Goal: Ask a question: Seek information or help from site administrators or community

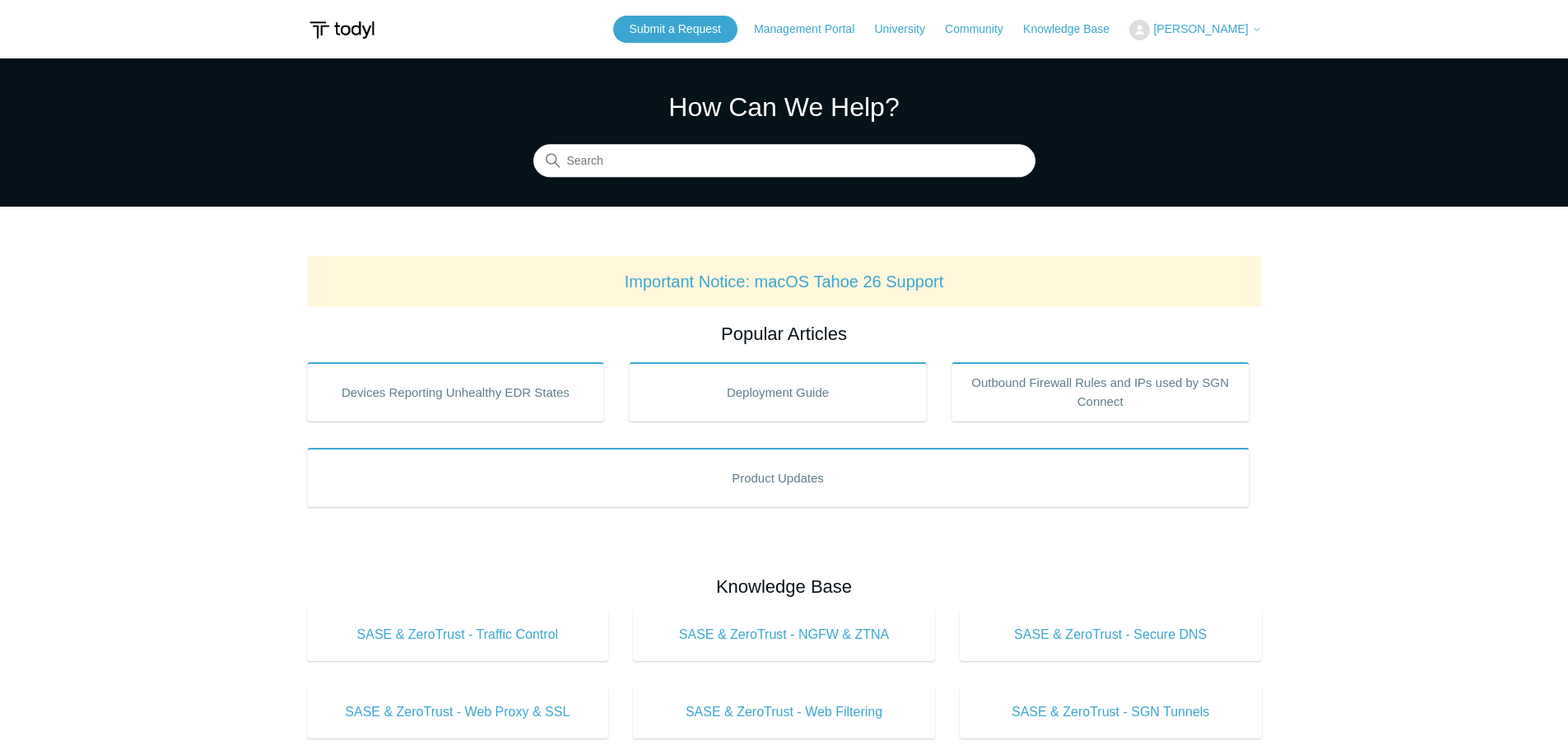
click at [1210, 22] on button "[PERSON_NAME]" at bounding box center [1195, 30] width 132 height 21
click at [1211, 22] on button "[PERSON_NAME]" at bounding box center [1195, 30] width 132 height 21
click at [1221, 32] on span "[PERSON_NAME]" at bounding box center [1201, 29] width 95 height 14
click at [1239, 70] on link "My Support Requests" at bounding box center [1210, 64] width 160 height 29
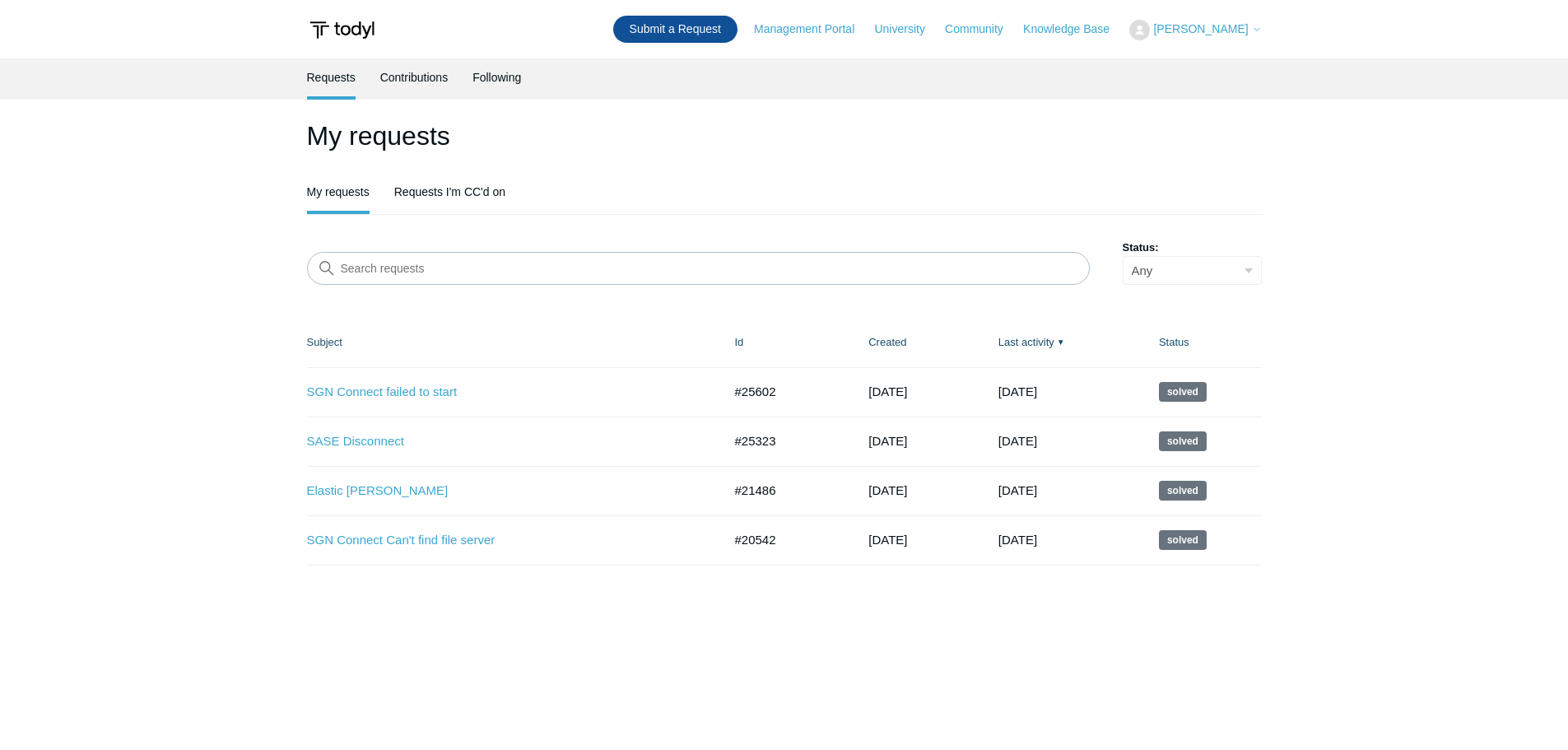
click at [727, 36] on link "Submit a Request" at bounding box center [675, 29] width 124 height 27
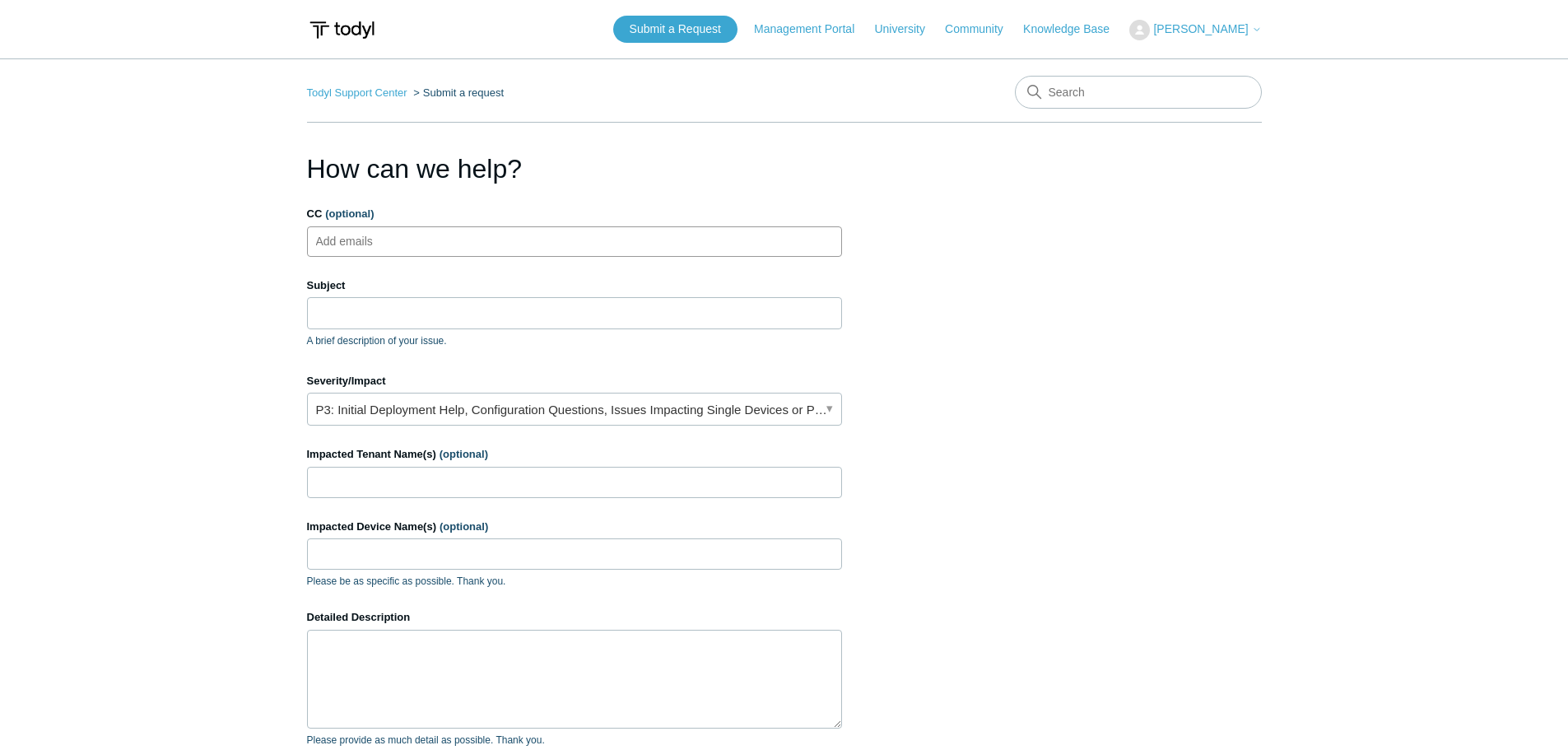
click at [434, 235] on ul "Add emails" at bounding box center [574, 242] width 535 height 31
click at [354, 302] on input "Subject" at bounding box center [574, 312] width 535 height 32
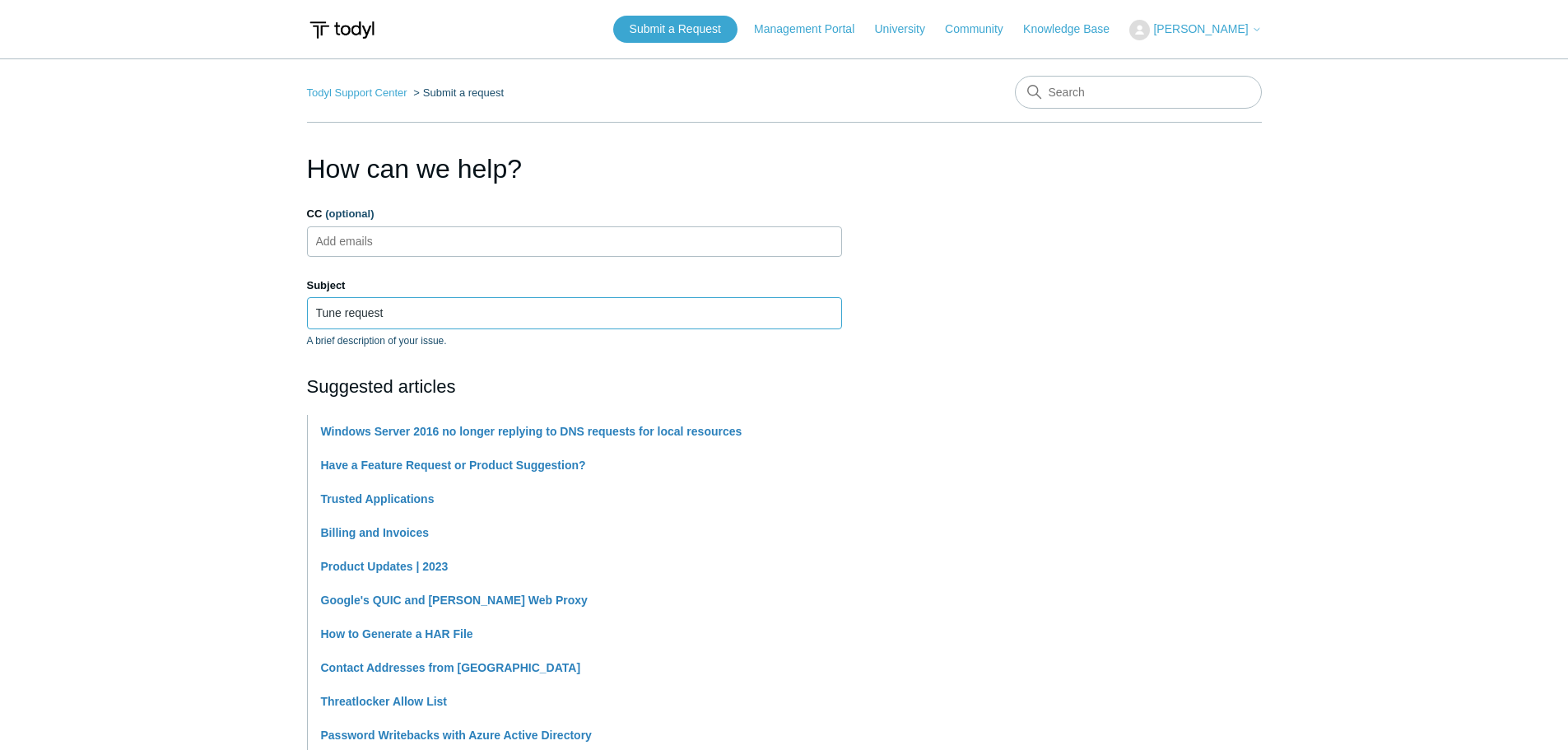
click at [464, 309] on input "Tune request" at bounding box center [574, 312] width 535 height 32
paste input "0173906267083623"
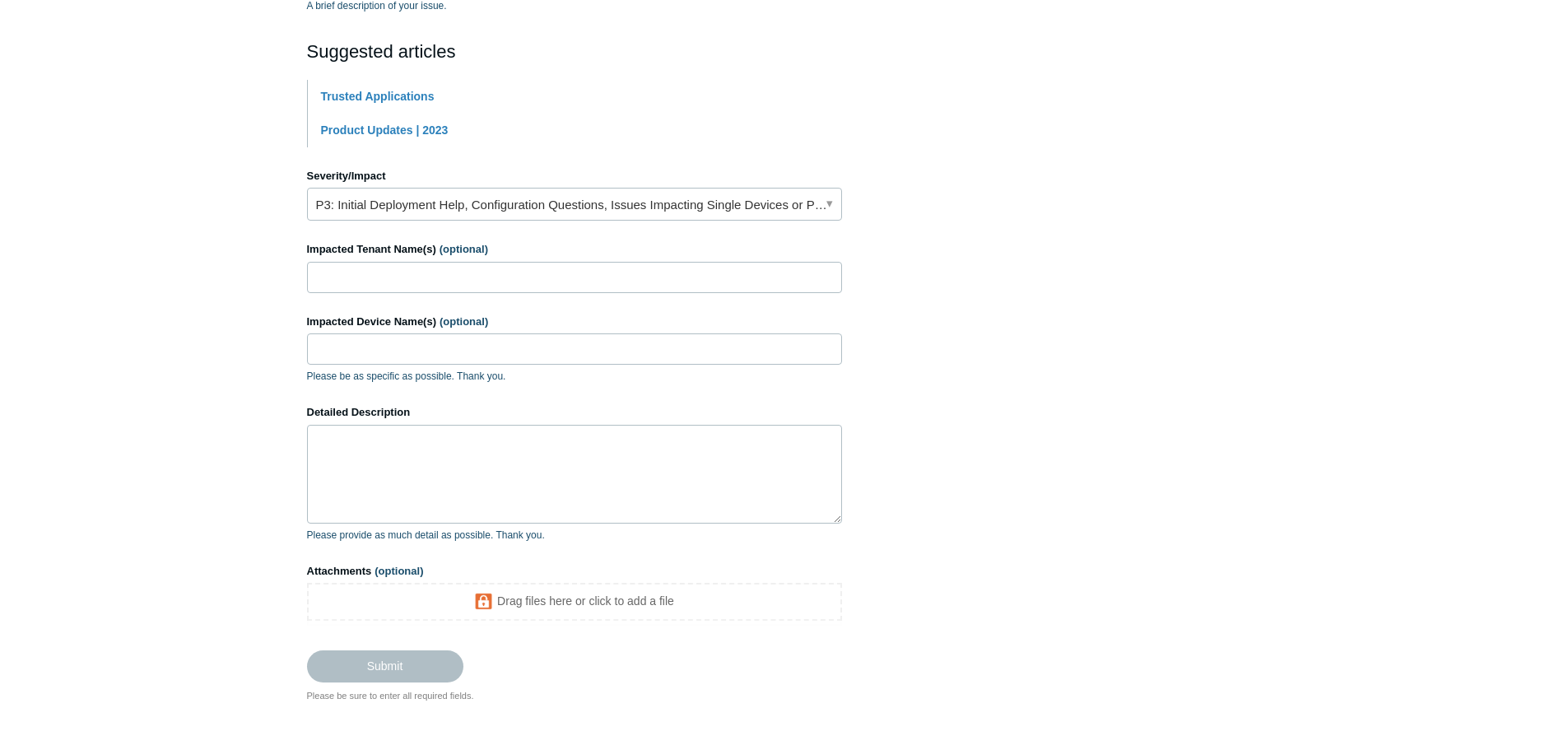
scroll to position [237, 0]
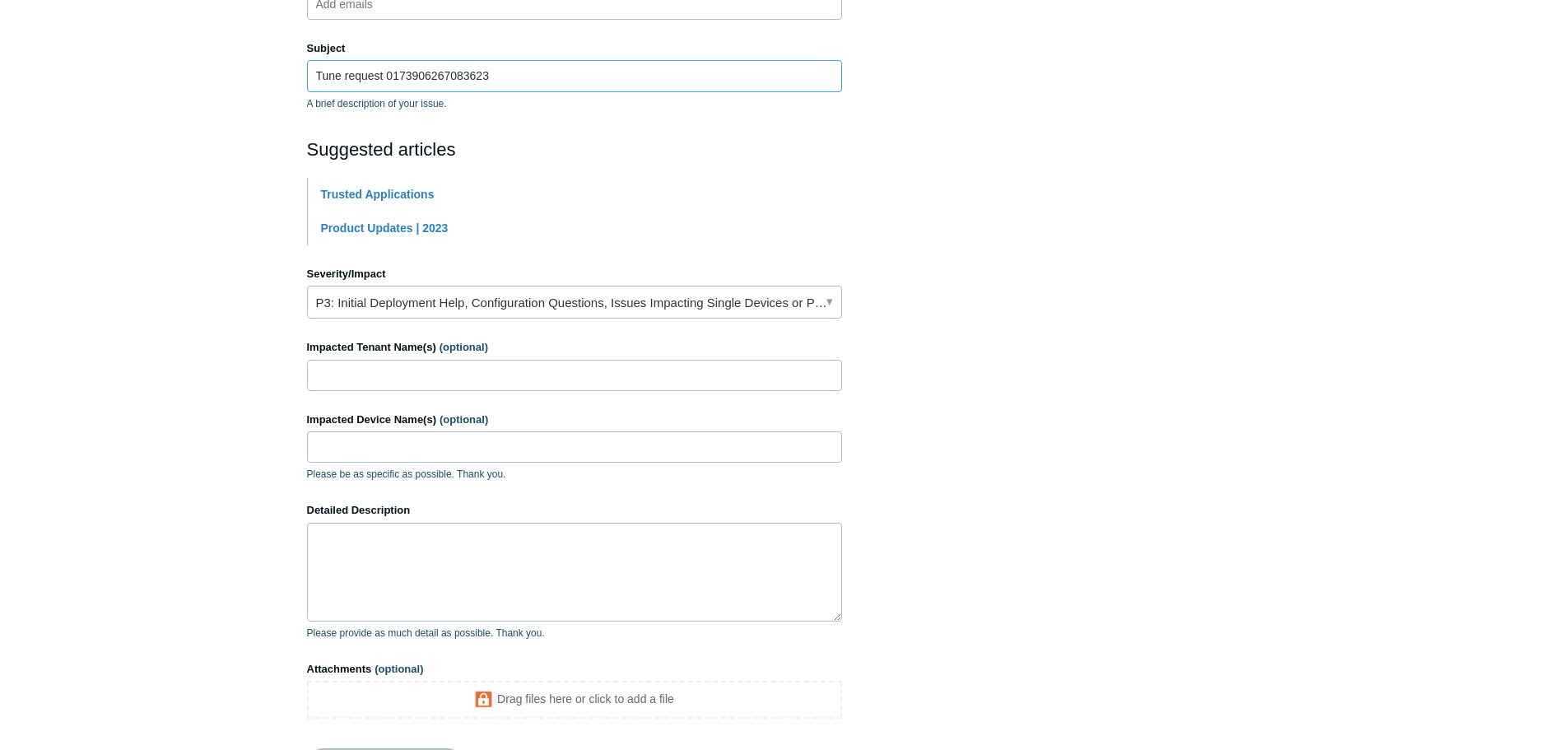
type input "Tune request 0173906267083623"
click at [440, 302] on link "P3: Initial Deployment Help, Configuration Questions, Issues Impacting Single D…" at bounding box center [574, 302] width 535 height 33
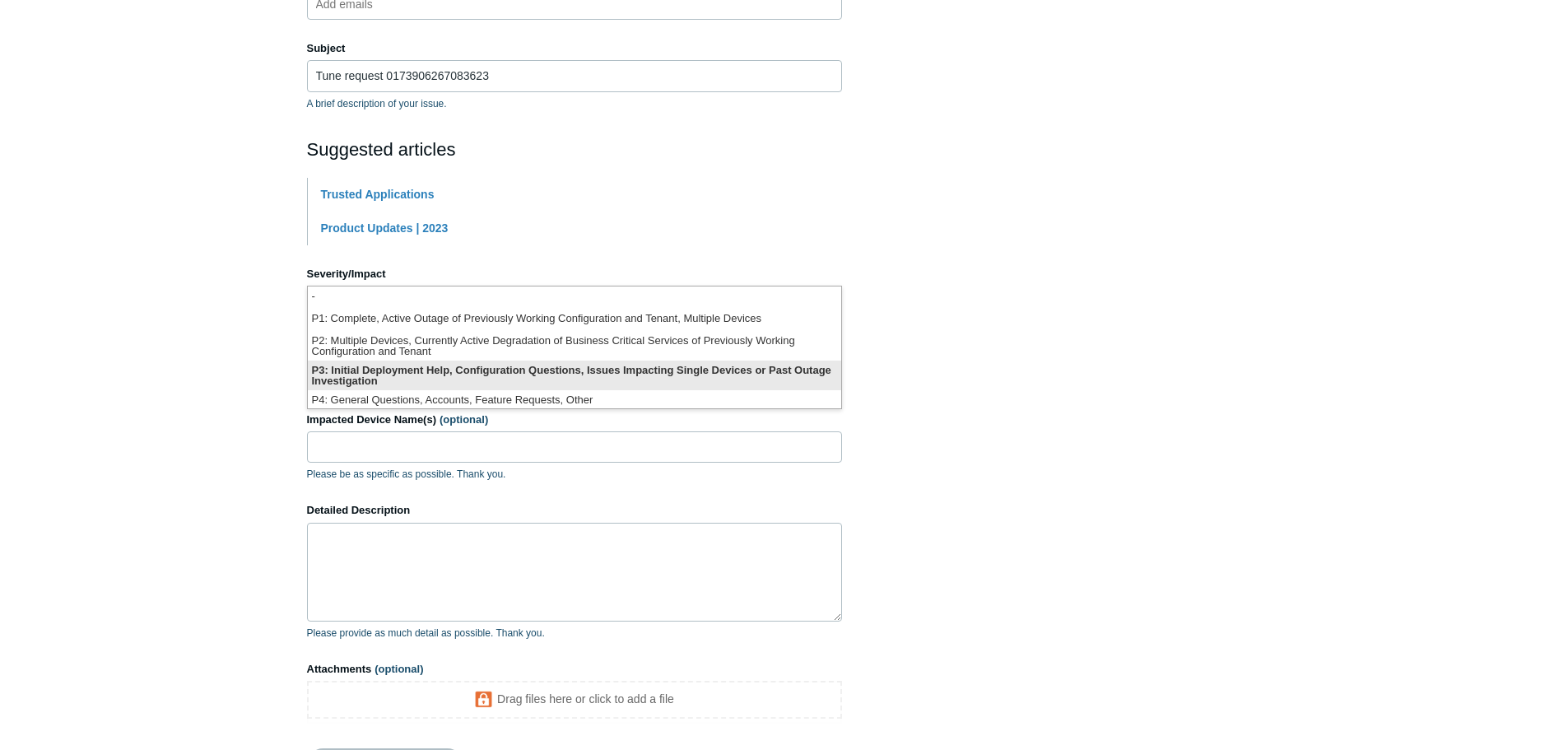
click at [481, 371] on li "P3: Initial Deployment Help, Configuration Questions, Issues Impacting Single D…" at bounding box center [575, 375] width 534 height 30
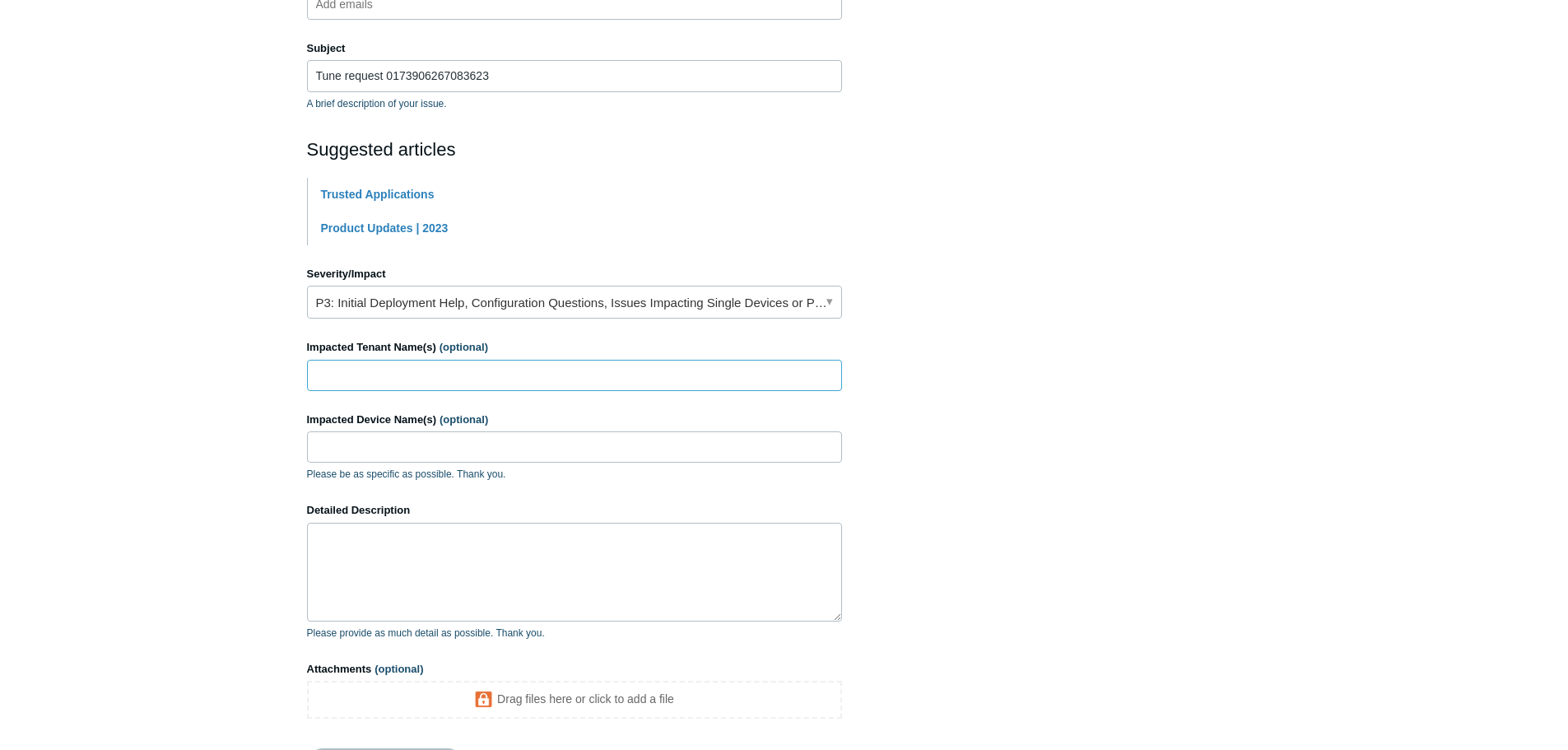
click at [470, 382] on input "Impacted Tenant Name(s) (optional)" at bounding box center [574, 375] width 535 height 32
type input "Epigrid"
click at [435, 456] on input "Impacted Device Name(s) (optional)" at bounding box center [574, 447] width 535 height 32
click at [418, 451] on input "Impacted Device Name(s) (optional)" at bounding box center [574, 447] width 535 height 32
paste input "visiativplm"
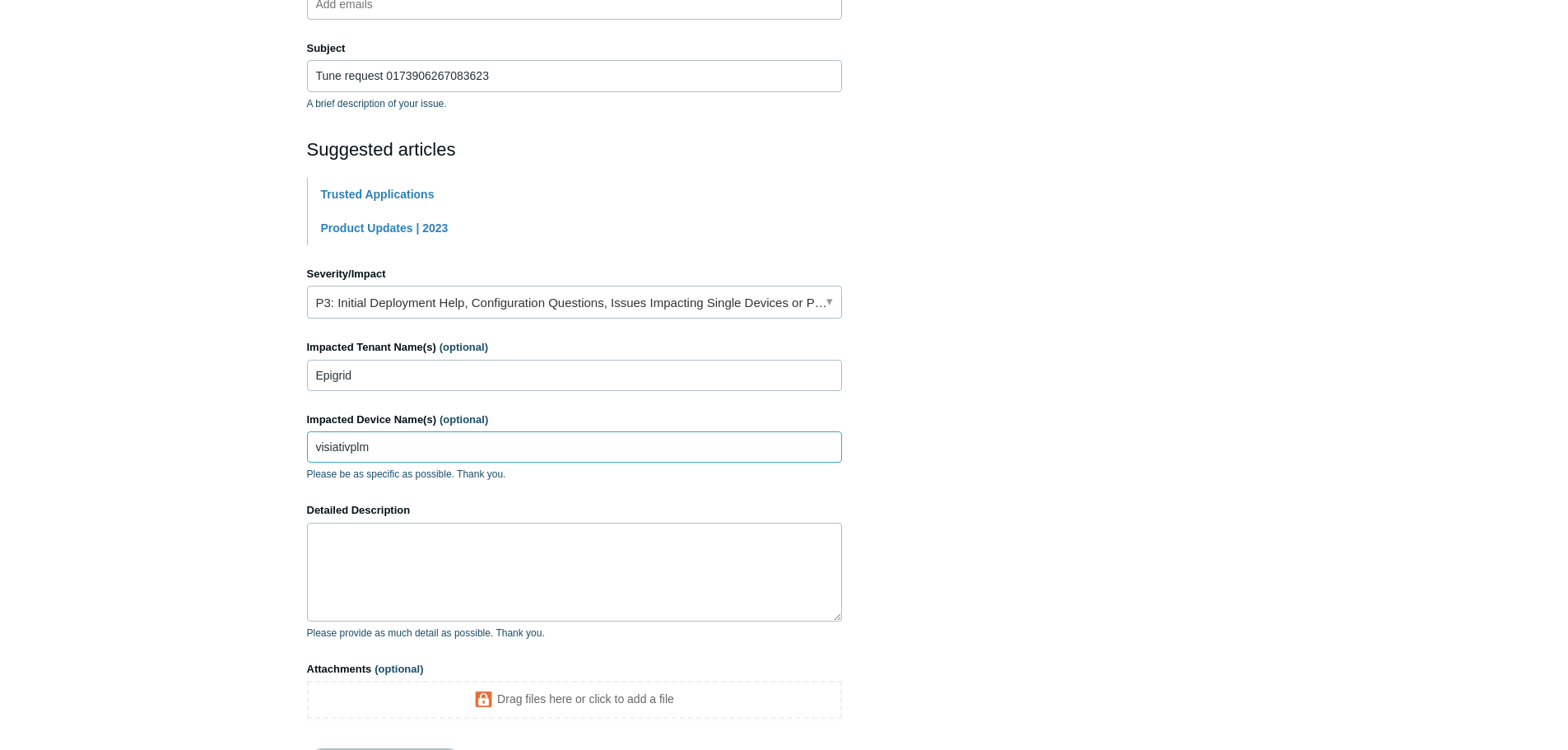
type input "visiativplm"
click at [403, 575] on textarea "Detailed Description" at bounding box center [574, 572] width 535 height 99
paste textarea "visiativplm"
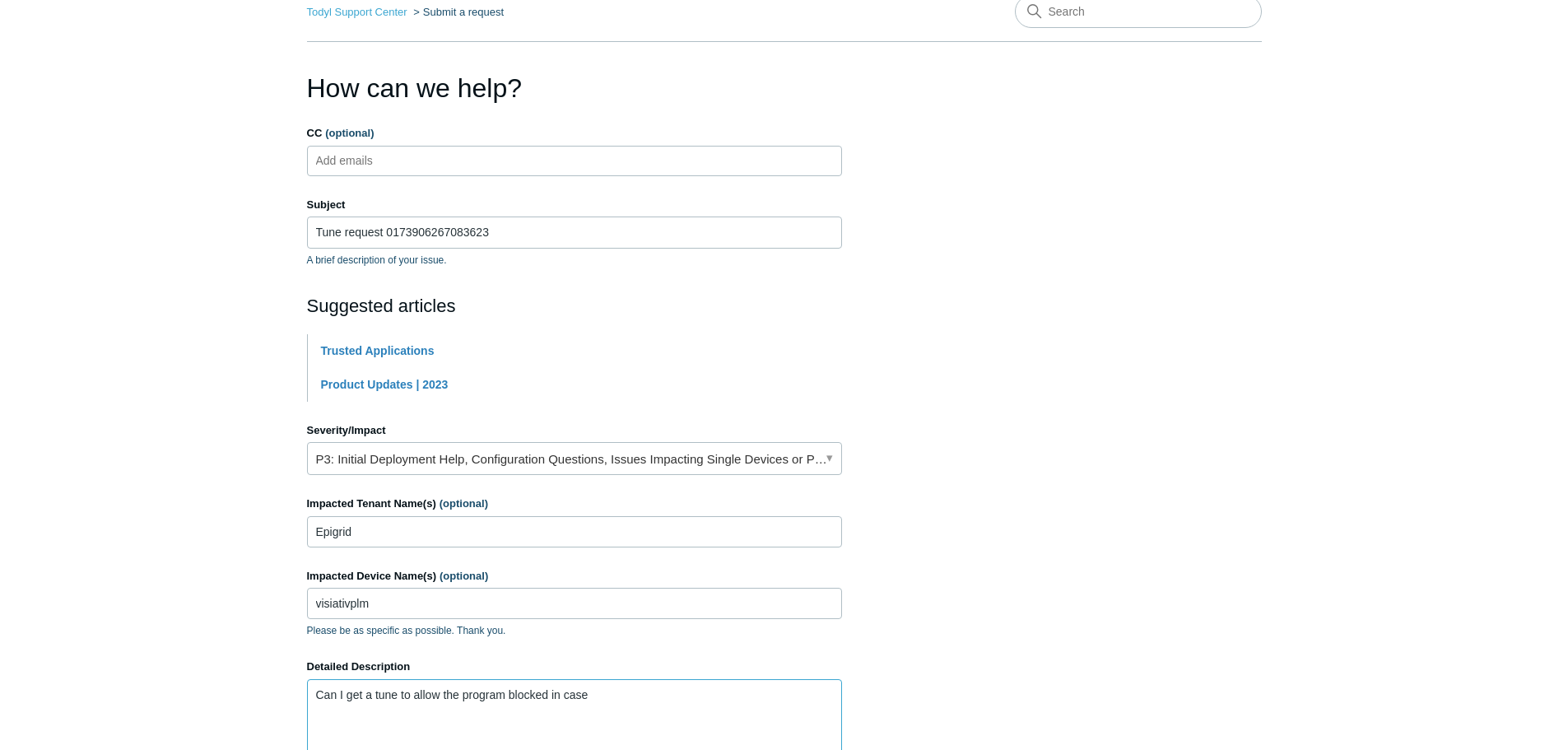
scroll to position [0, 0]
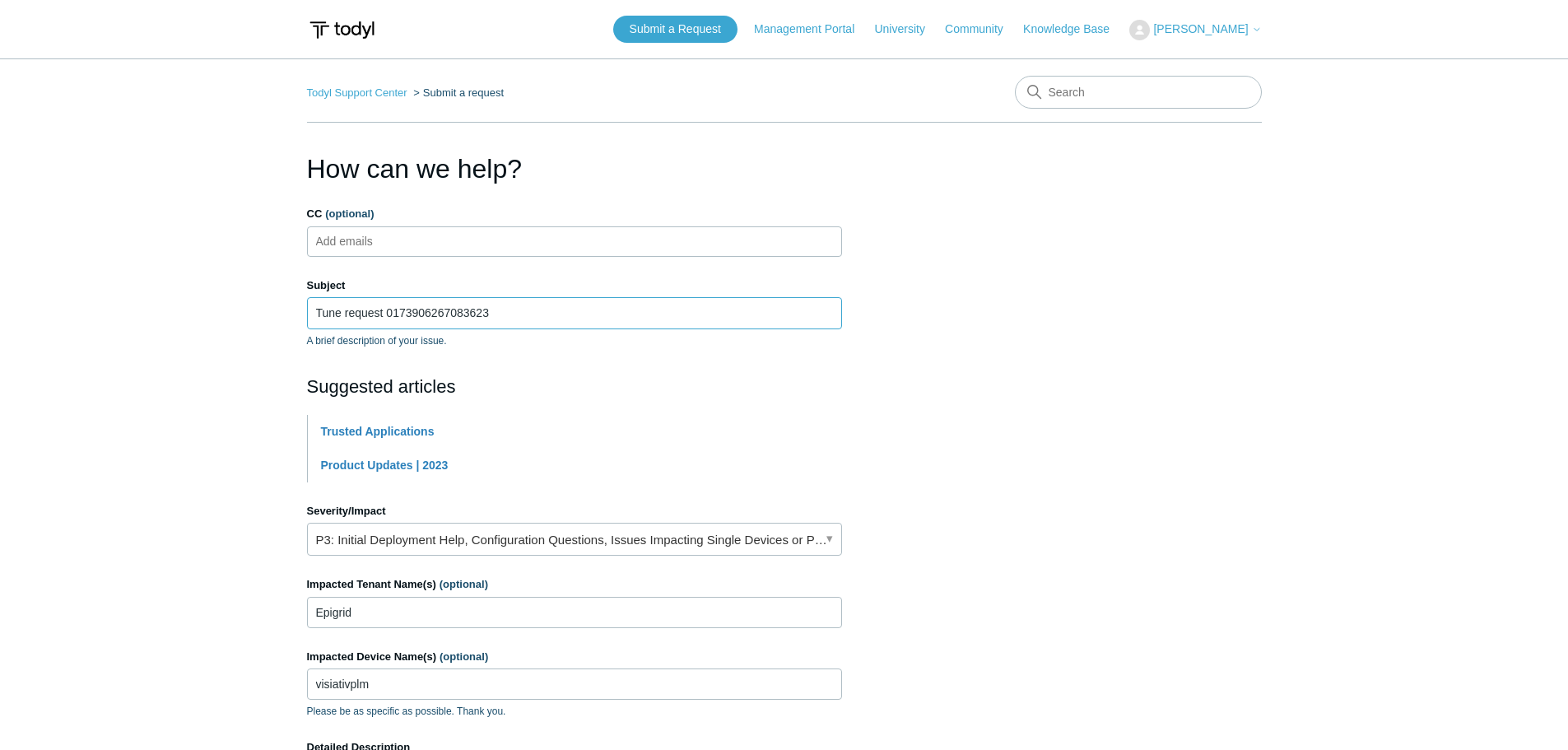
drag, startPoint x: 531, startPoint y: 315, endPoint x: 389, endPoint y: 327, distance: 142.5
click at [389, 327] on input "Tune request 0173906267083623" at bounding box center [574, 312] width 535 height 32
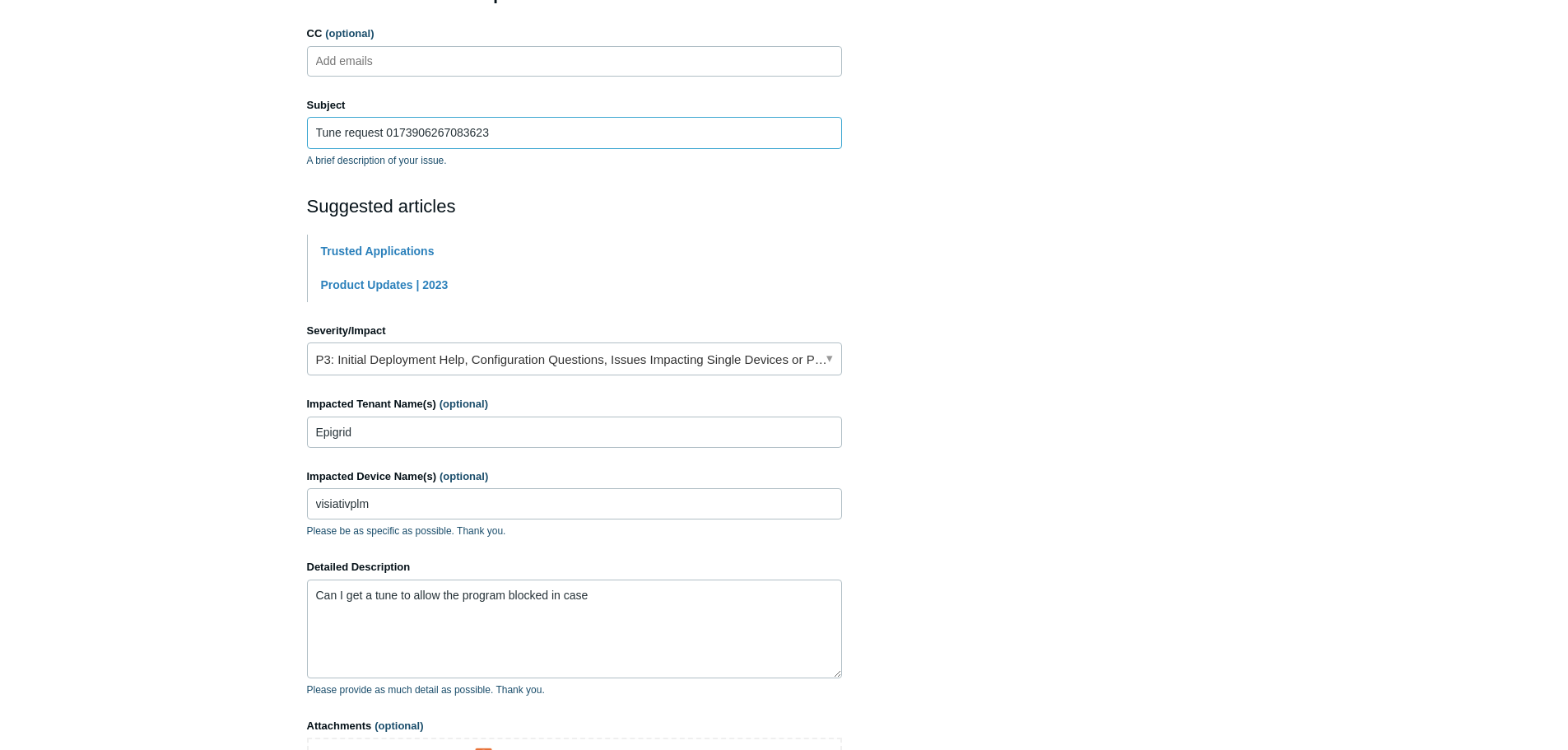
scroll to position [382, 0]
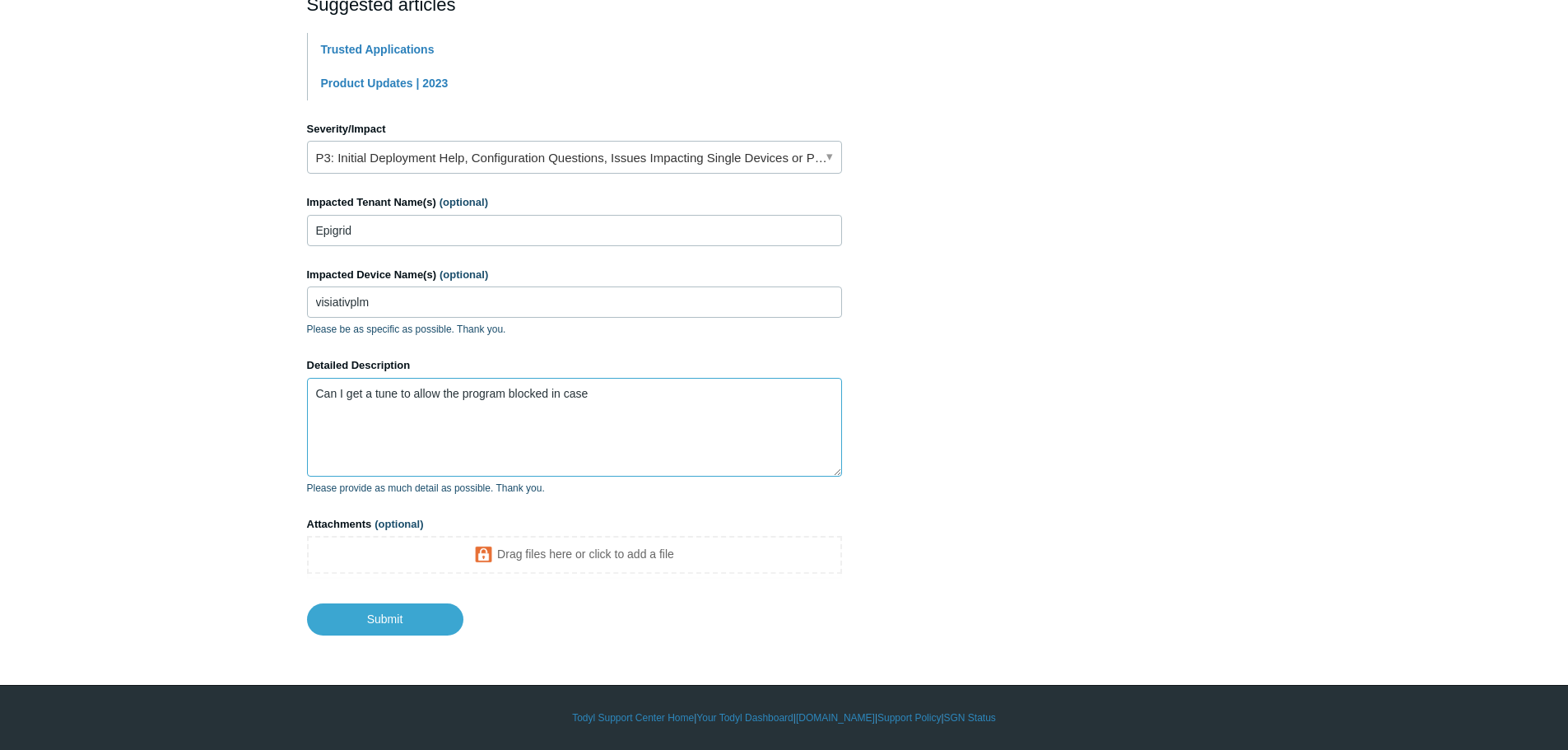
click at [637, 392] on textarea "Can I get a tune to allow the program blocked in case" at bounding box center [574, 427] width 535 height 99
paste textarea "0173906267083623"
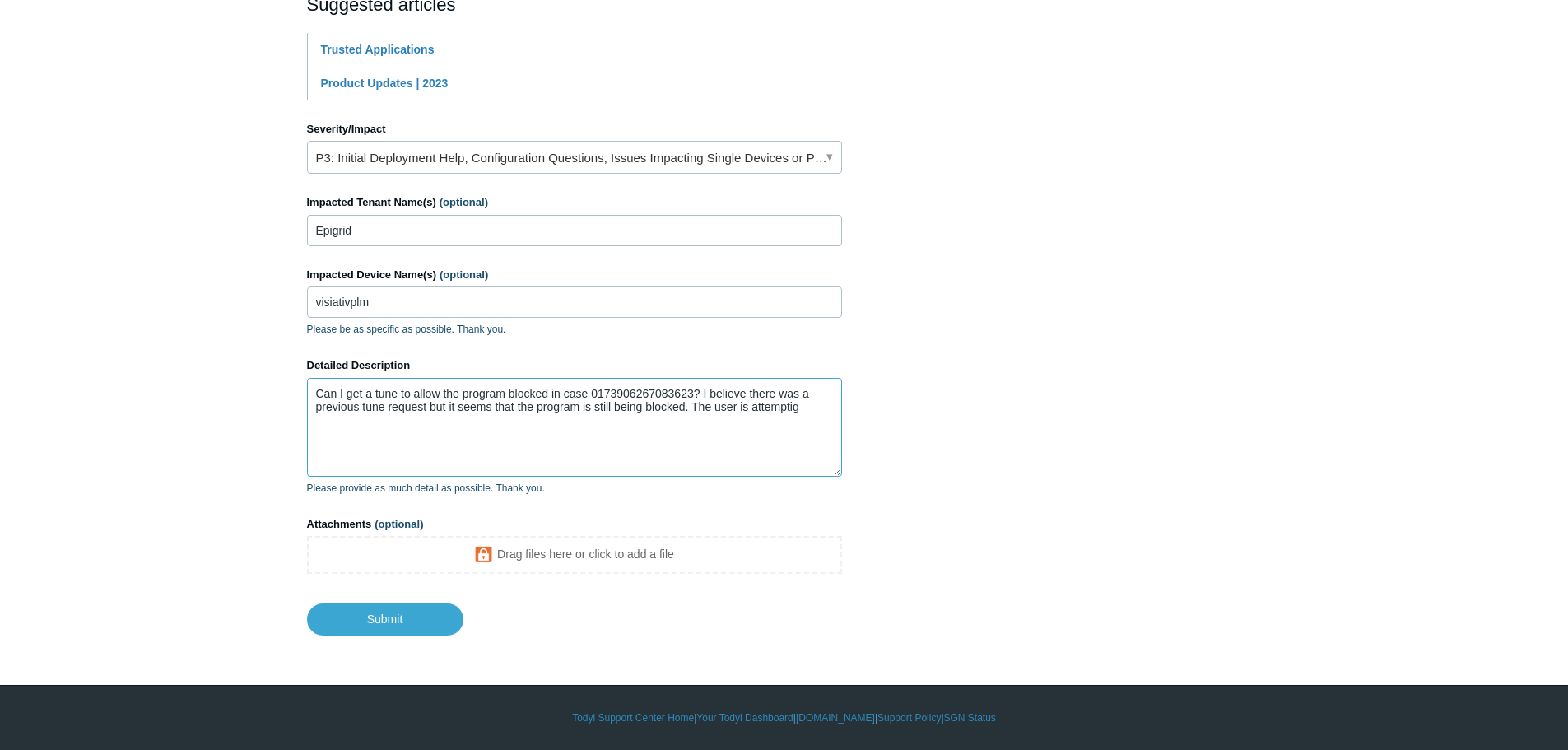
click at [694, 394] on textarea "Can I get a tune to allow the program blocked in case 0173906267083623? I belie…" at bounding box center [574, 427] width 535 height 99
drag, startPoint x: 392, startPoint y: 304, endPoint x: 190, endPoint y: 307, distance: 202.0
click at [190, 307] on main "Todyl Support Center Submit a request How can we help? CC (optional) Add emails…" at bounding box center [784, 156] width 1568 height 959
click at [763, 394] on textarea "Can I get a tune to allow the program blocked in case 0173906267083623 for the …" at bounding box center [574, 427] width 535 height 99
paste textarea "visiativplm"
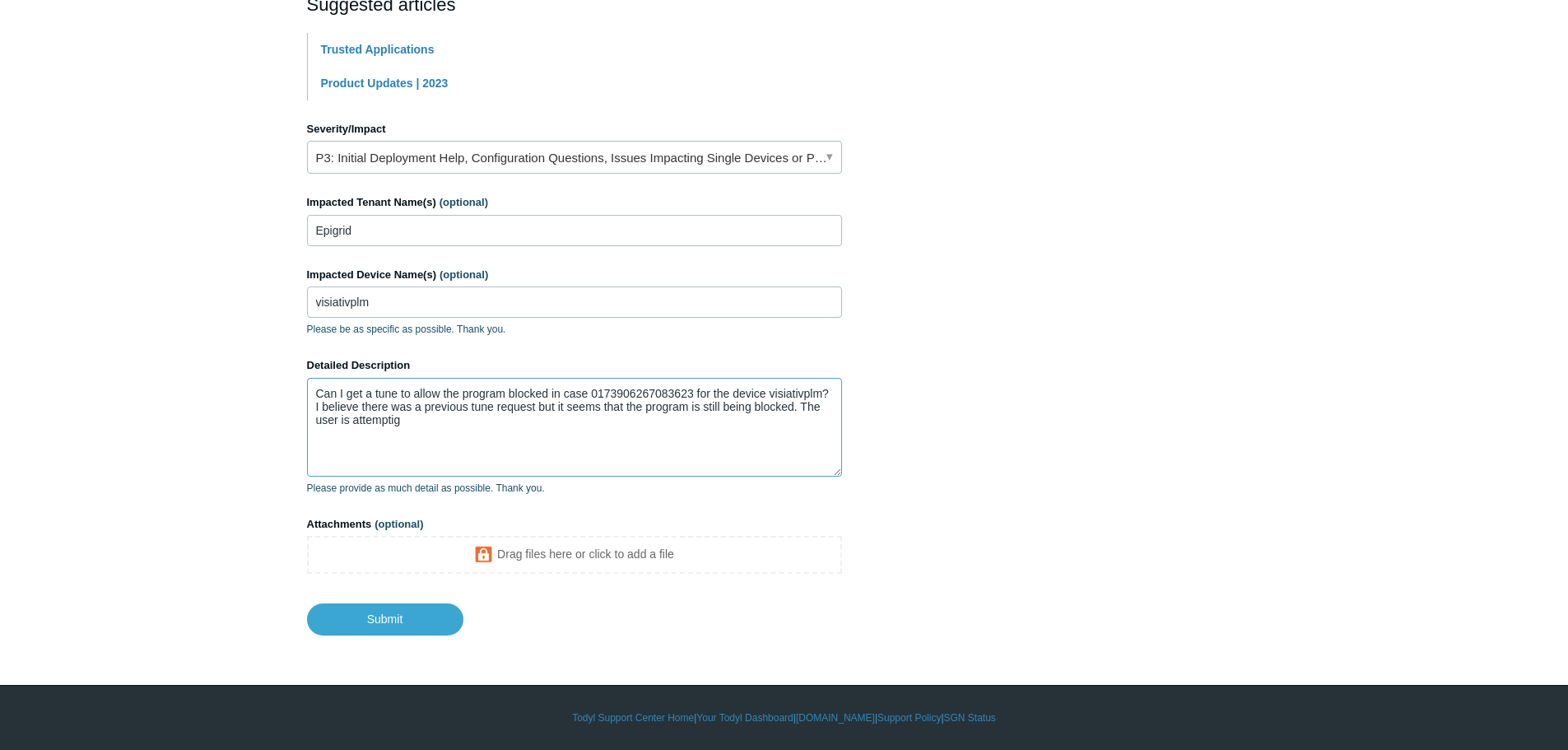
click at [788, 417] on textarea "Can I get a tune to allow the program blocked in case 0173906267083623 for the …" at bounding box center [574, 427] width 535 height 99
click at [646, 426] on textarea "Can I get a tune to allow the program blocked in case 0173906267083623 for the …" at bounding box center [574, 427] width 535 height 99
drag, startPoint x: 589, startPoint y: 422, endPoint x: 455, endPoint y: 430, distance: 134.2
click at [455, 430] on textarea "Can I get a tune to allow the program blocked in case 0173906267083623 for the …" at bounding box center [574, 427] width 535 height 99
click at [618, 432] on textarea "Can I get a tune to allow the program blocked in case 0173906267083623 for the …" at bounding box center [574, 427] width 535 height 99
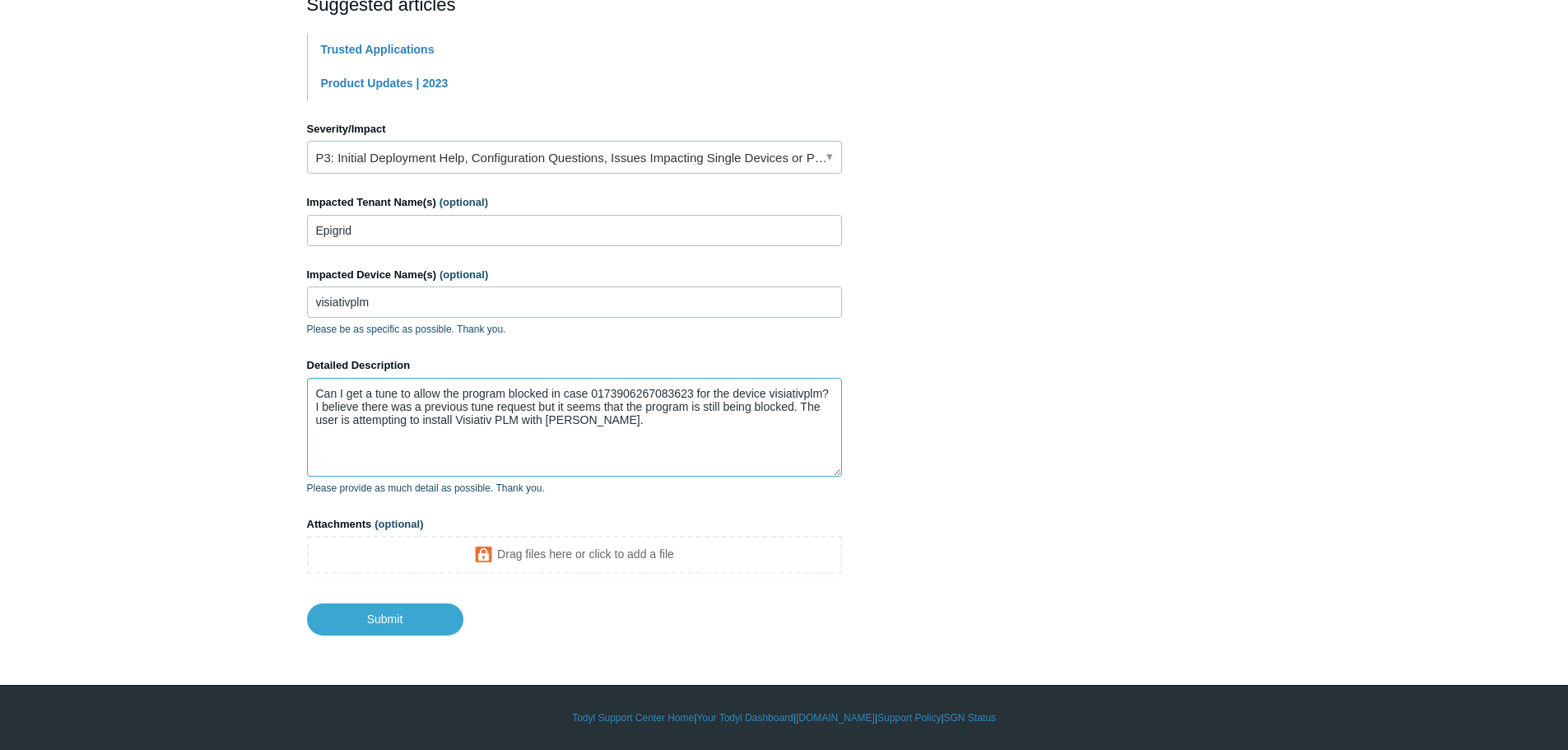
click at [609, 422] on textarea "Can I get a tune to allow the program blocked in case 0173906267083623 for the …" at bounding box center [574, 427] width 535 height 99
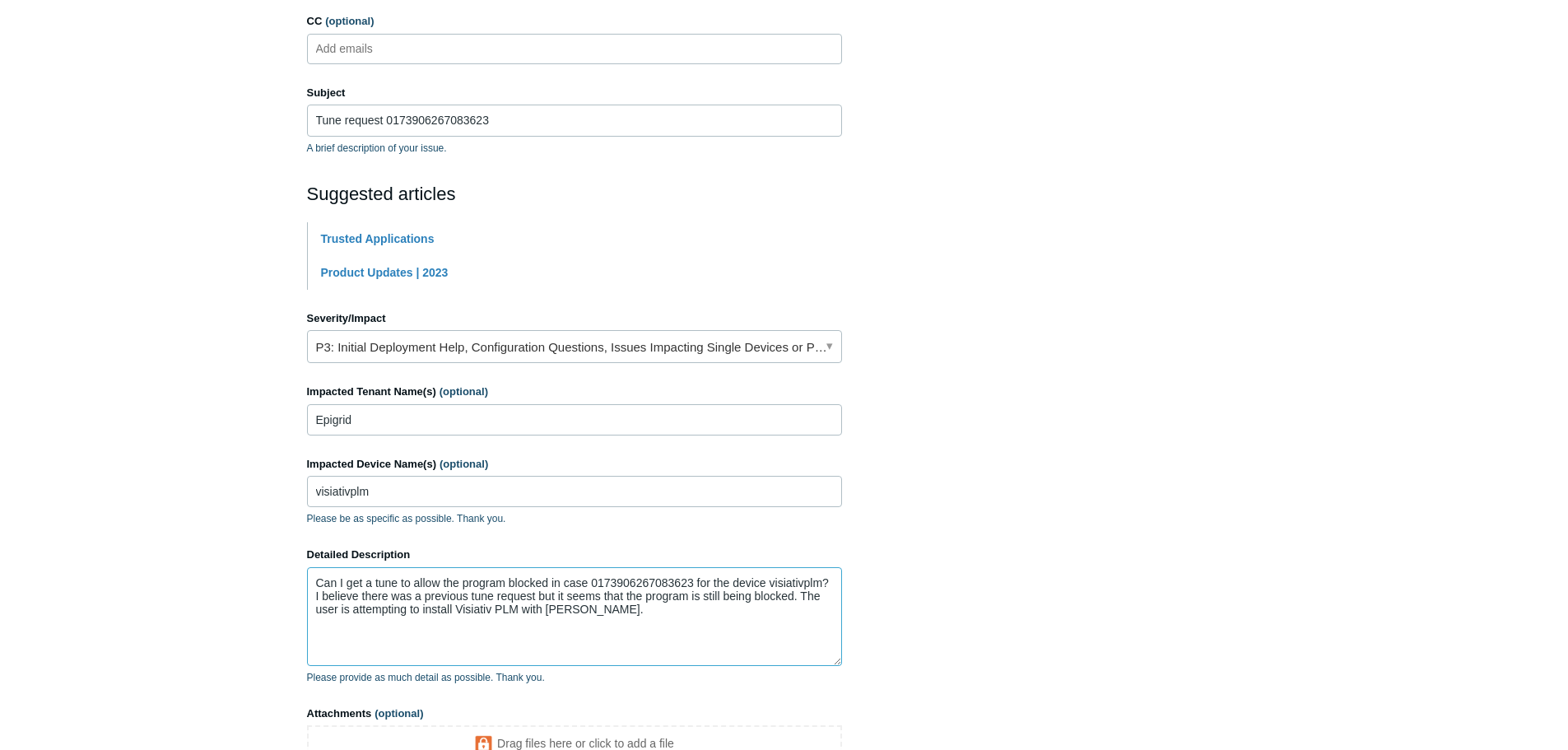
scroll to position [0, 0]
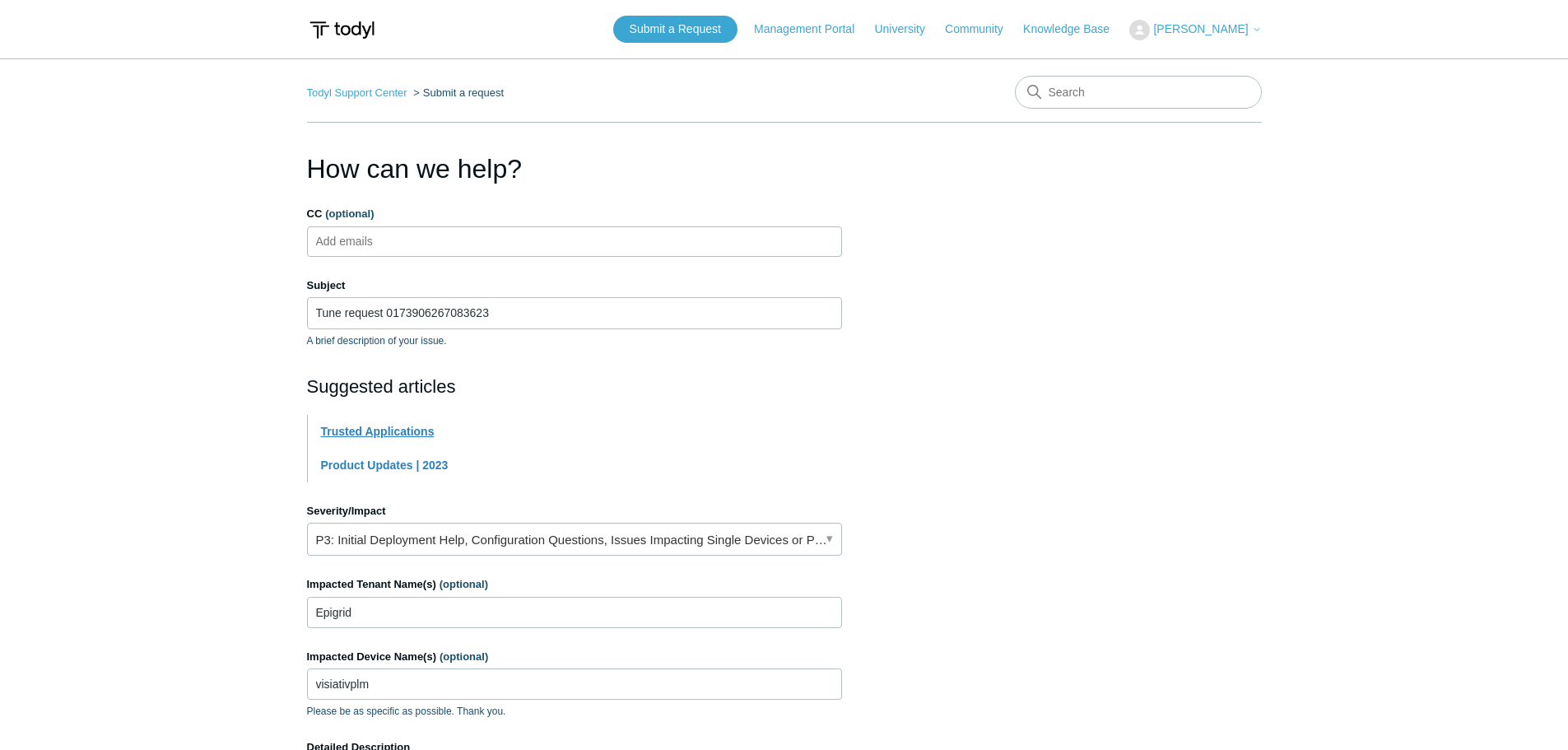
type textarea "Can I get a tune to allow the program blocked in case 0173906267083623 for the …"
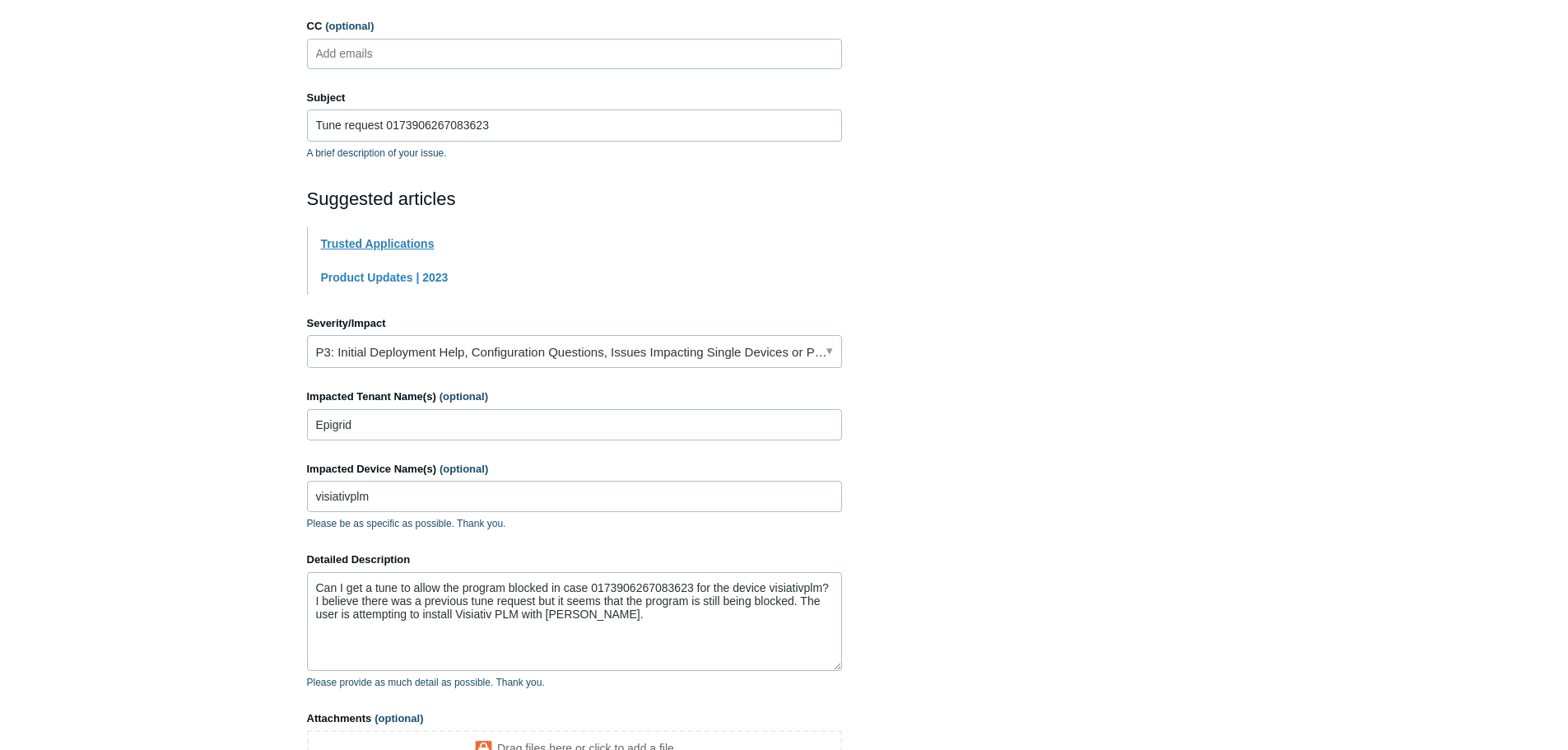
scroll to position [382, 0]
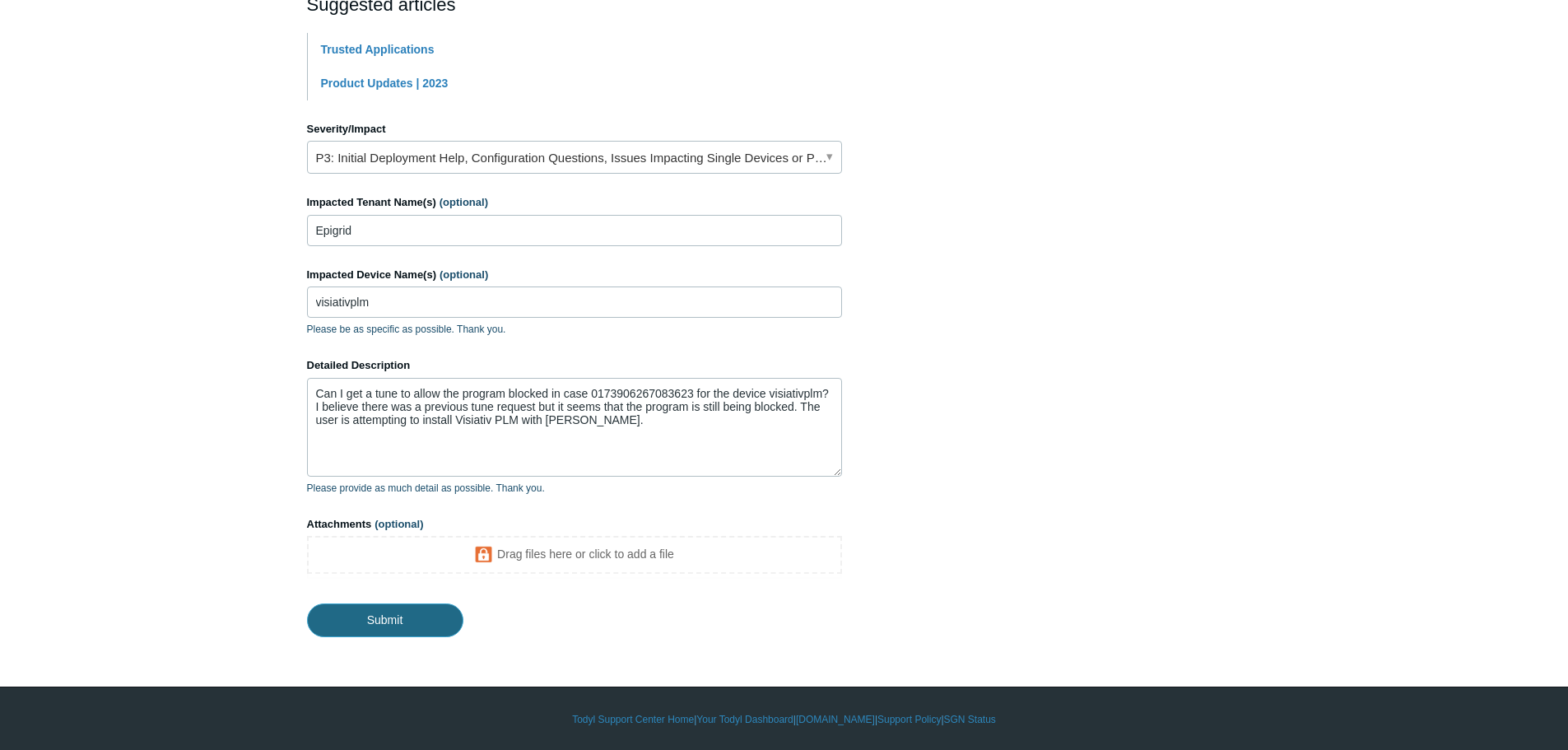
click at [423, 618] on input "Submit" at bounding box center [385, 620] width 157 height 33
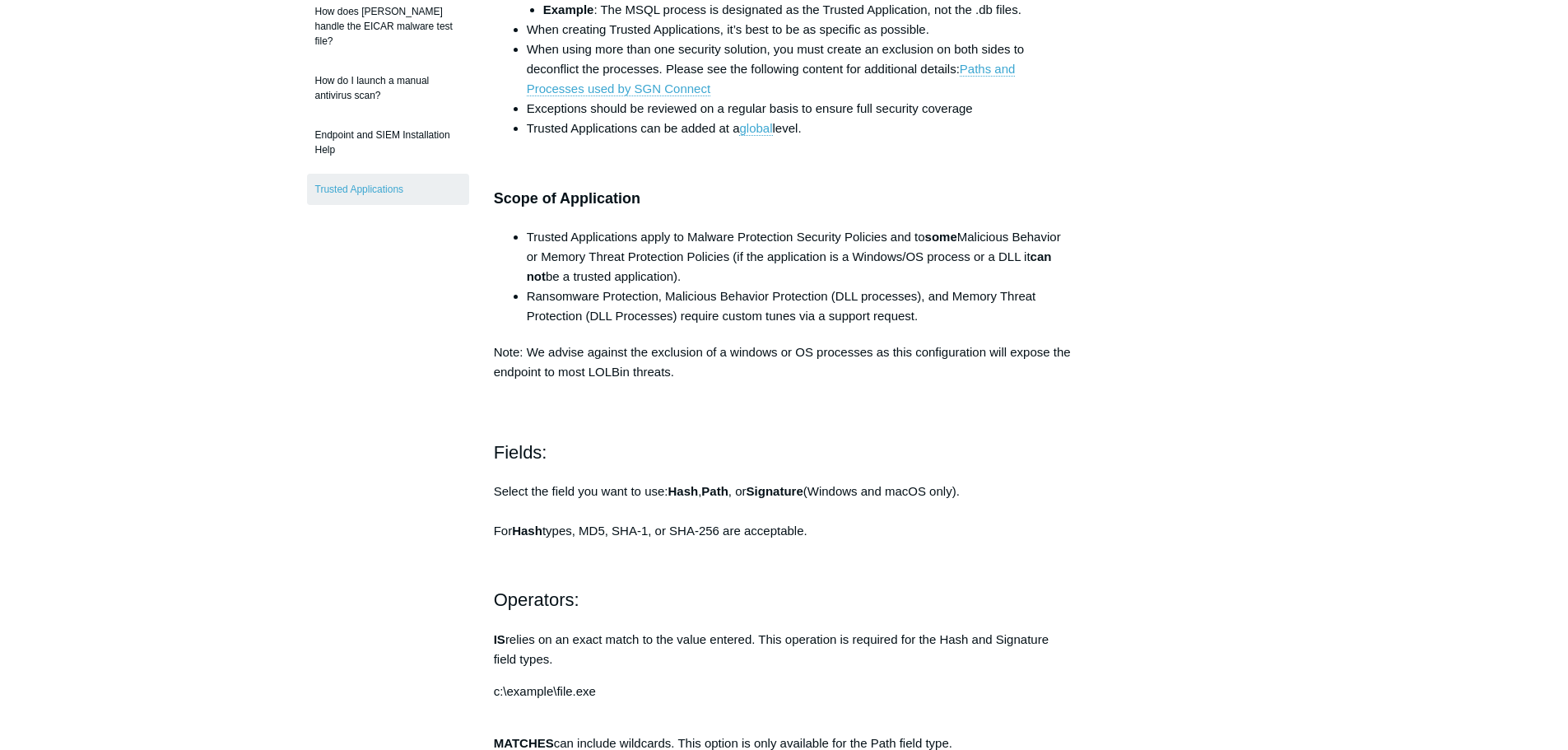
scroll to position [247, 0]
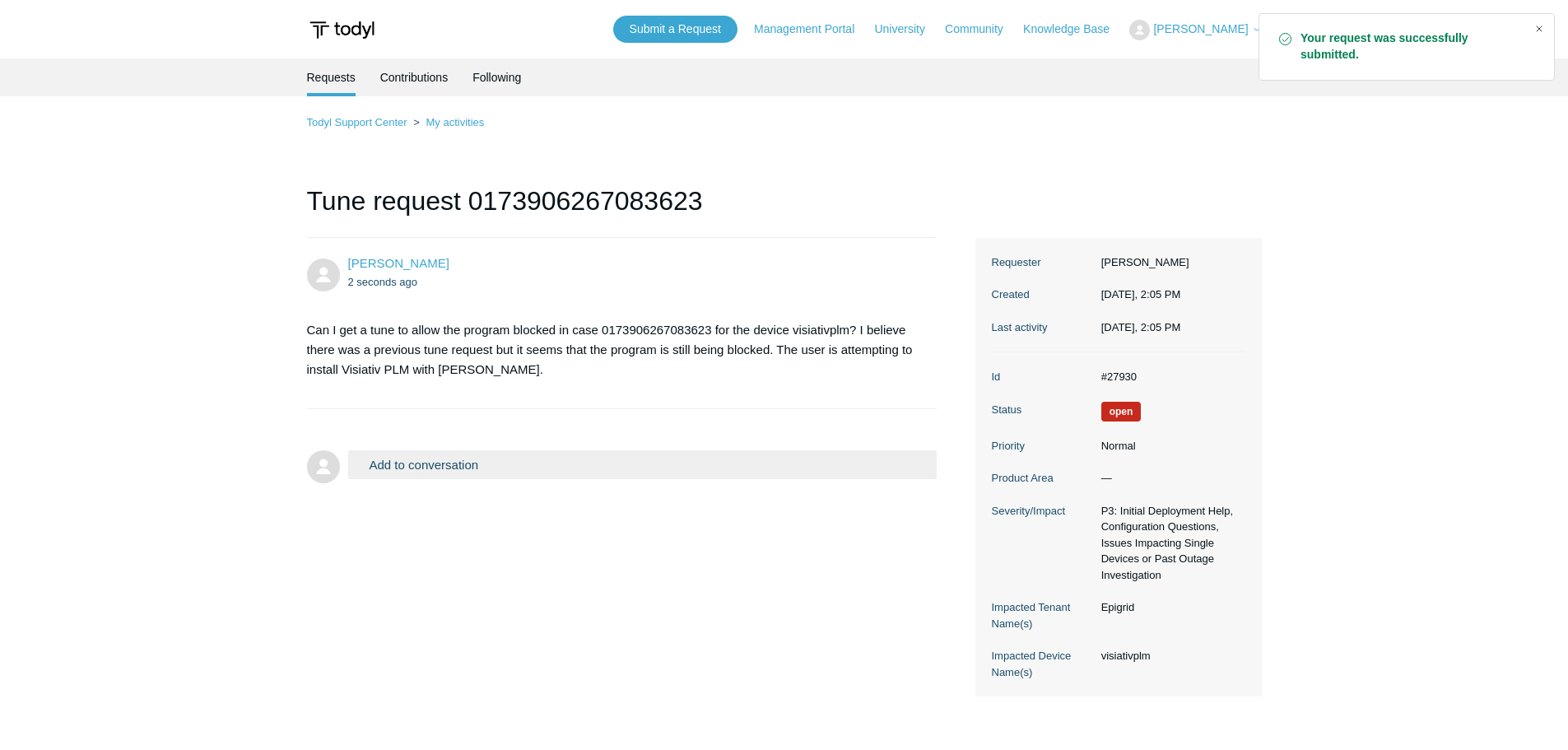
click at [1538, 25] on div "Close" at bounding box center [1539, 28] width 23 height 23
click at [1118, 375] on dd "#27930" at bounding box center [1169, 377] width 152 height 16
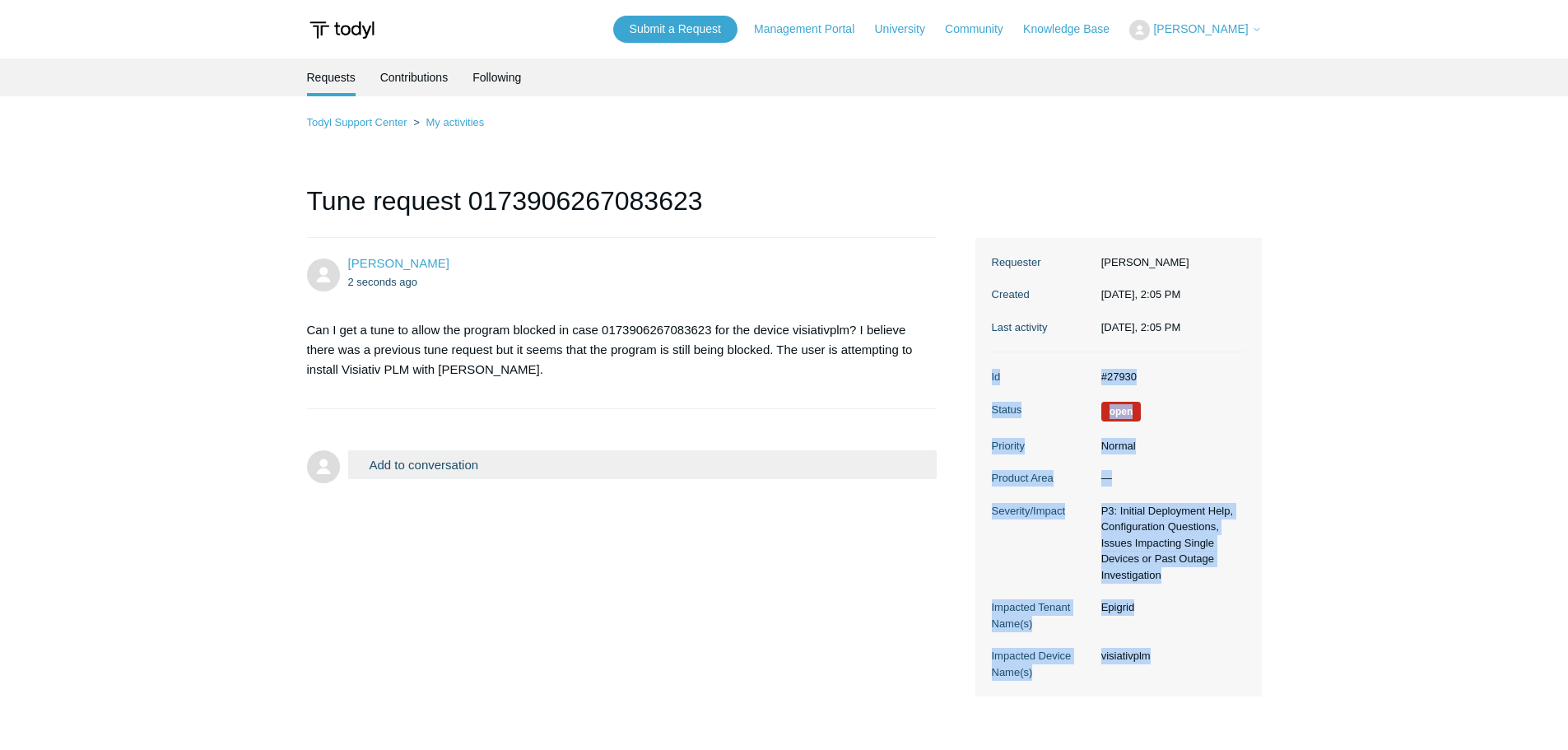
click at [1118, 375] on dd "#27930" at bounding box center [1169, 377] width 152 height 16
click at [1122, 375] on dd "#27930" at bounding box center [1169, 377] width 152 height 16
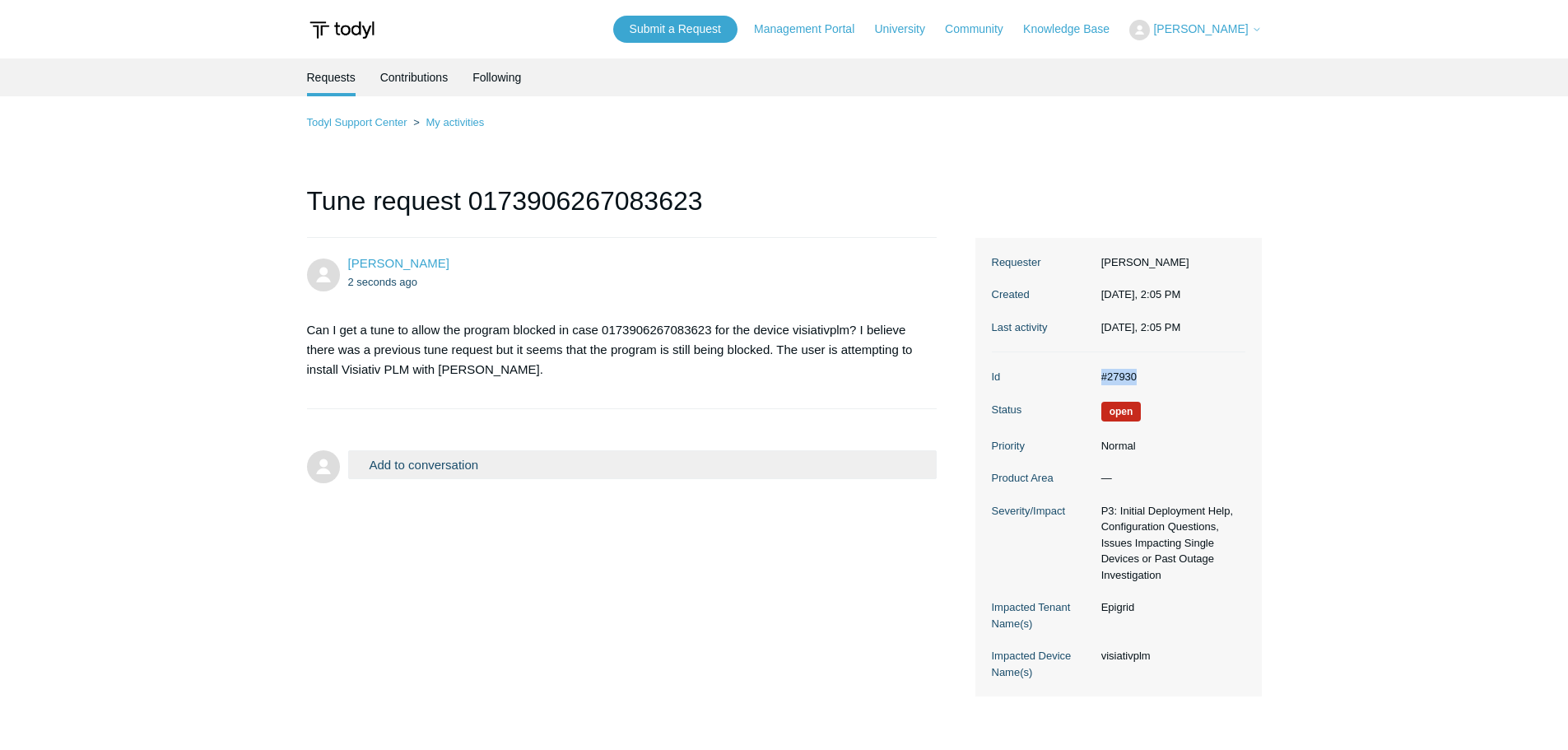
drag, startPoint x: 1101, startPoint y: 375, endPoint x: 1138, endPoint y: 375, distance: 37.0
click at [1138, 375] on dd "#27930" at bounding box center [1169, 377] width 152 height 16
copy dd "#27930"
